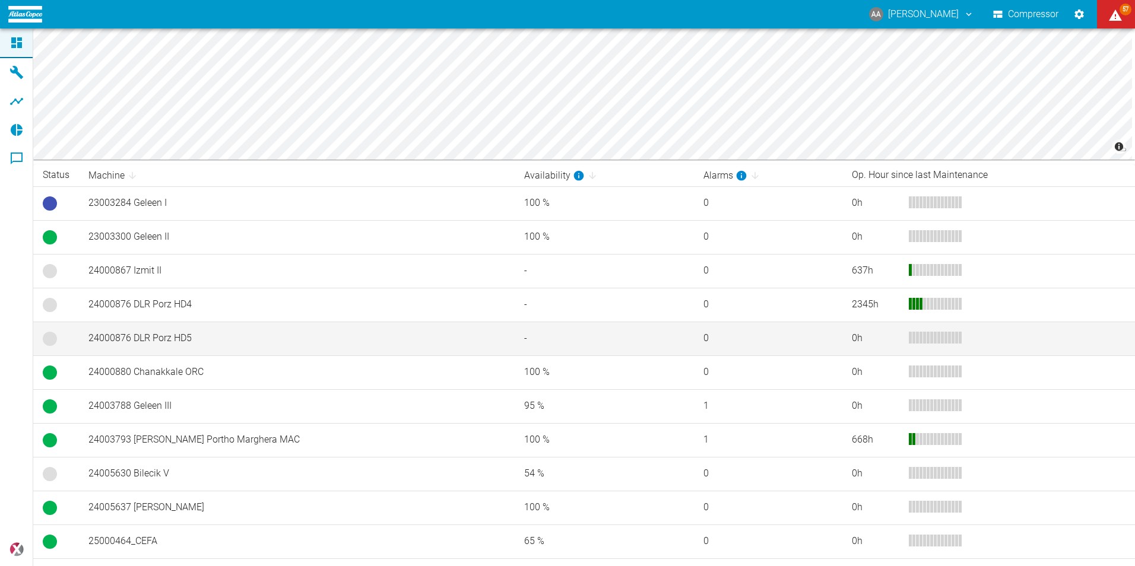
scroll to position [195, 0]
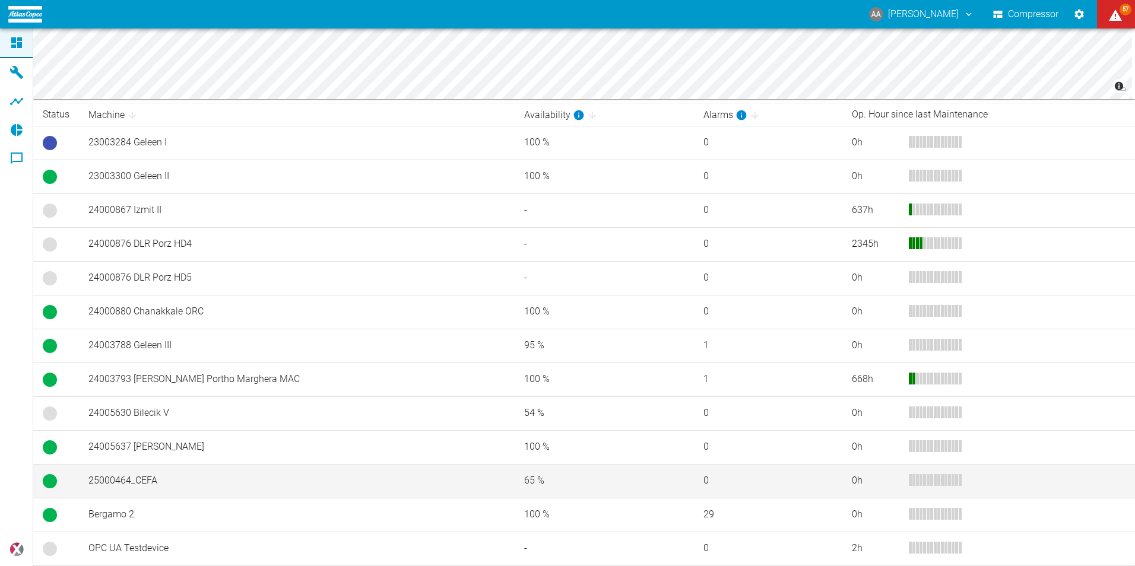
click at [515, 472] on td "65 %" at bounding box center [604, 481] width 179 height 34
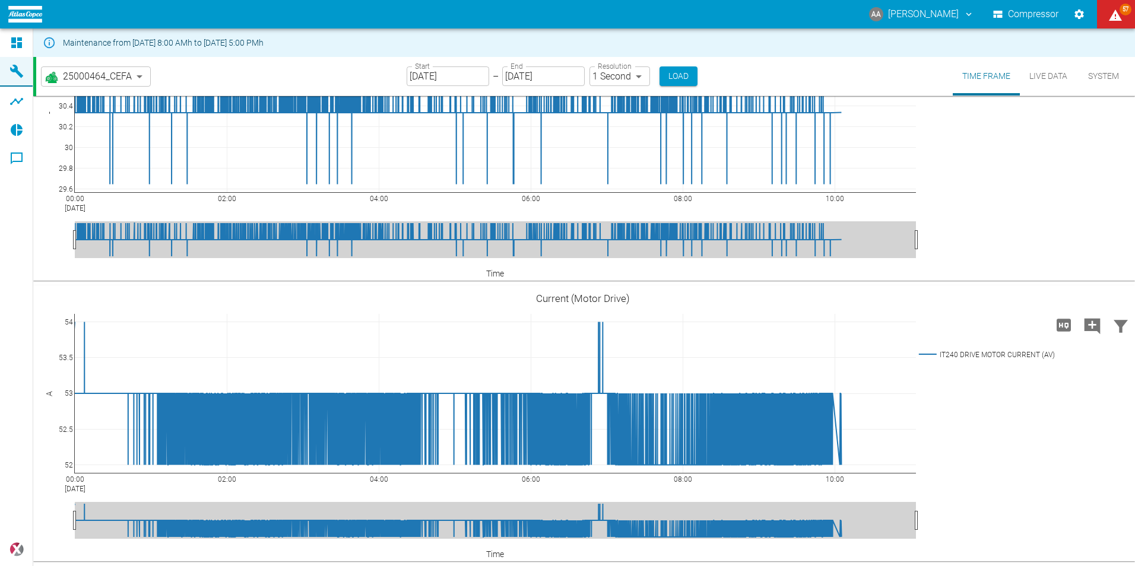
scroll to position [3482, 0]
